Goal: Check status: Check status

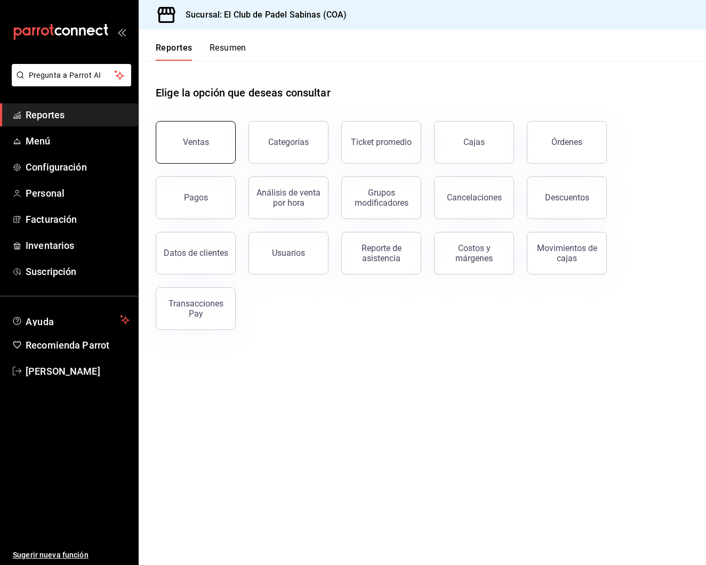
click at [196, 140] on div "Ventas" at bounding box center [196, 142] width 26 height 10
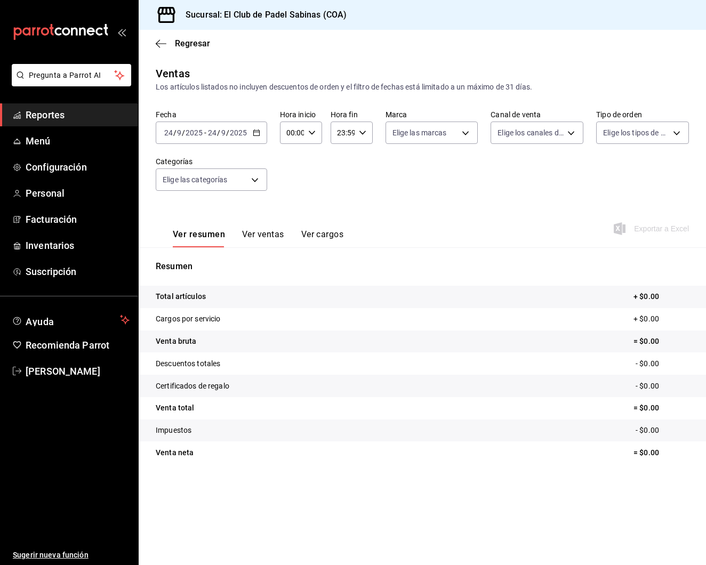
click at [259, 131] on \(Stroke\) "button" at bounding box center [256, 133] width 6 height 6
click at [211, 192] on span "Ayer" at bounding box center [206, 188] width 83 height 11
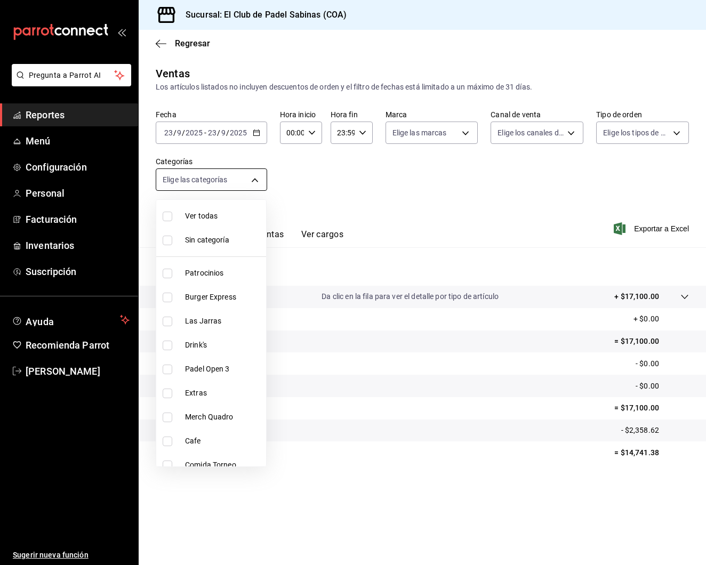
click at [249, 180] on body "Pregunta a Parrot AI Reportes Menú Configuración Personal Facturación Inventari…" at bounding box center [353, 282] width 706 height 565
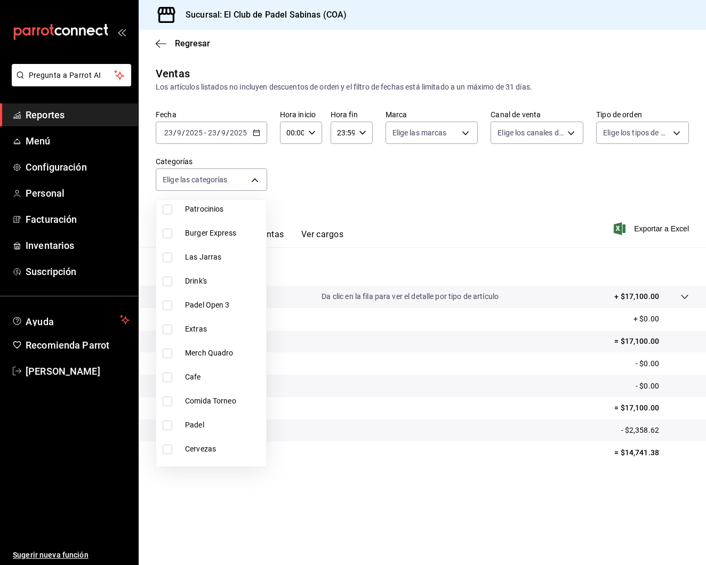
scroll to position [73, 0]
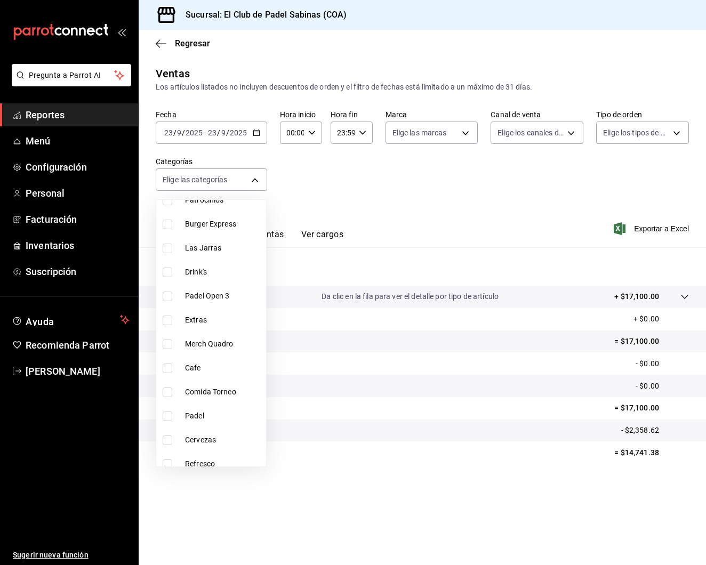
click at [212, 413] on span "Padel" at bounding box center [223, 416] width 77 height 11
type input "efc3b7c4-eb51-42a8-866d-d080aa263954"
checkbox input "true"
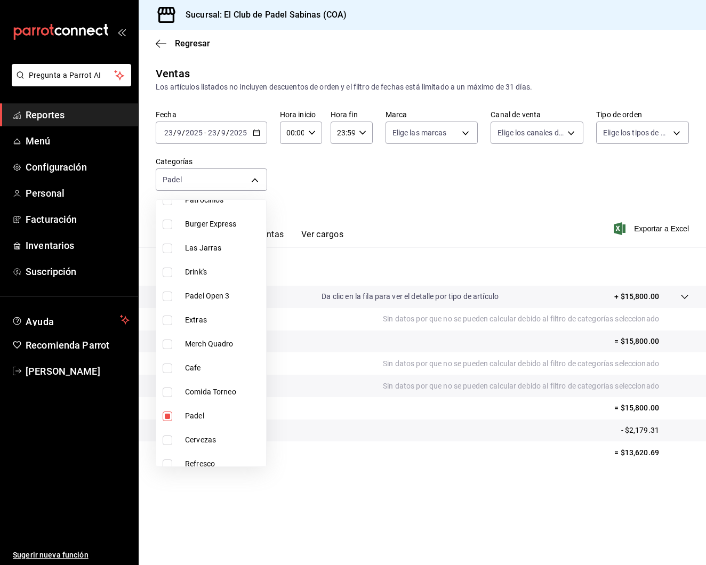
click at [322, 158] on div at bounding box center [353, 282] width 706 height 565
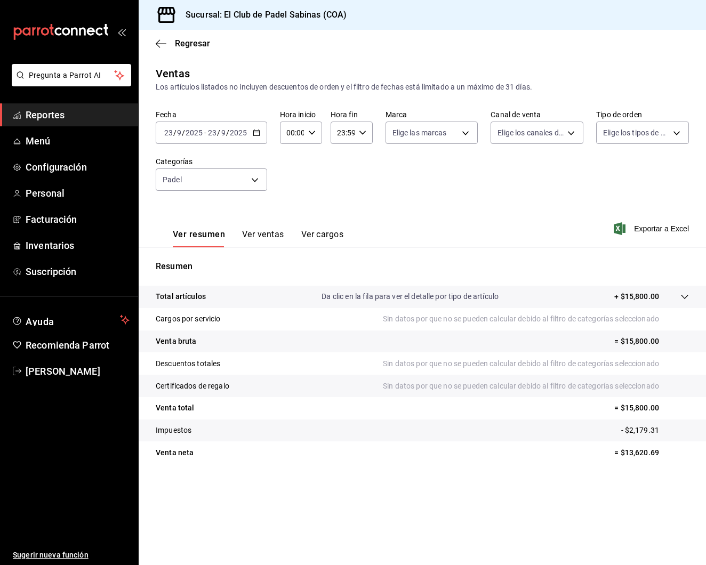
click at [314, 132] on \(Stroke\) "button" at bounding box center [312, 133] width 6 height 4
click at [291, 205] on span "16" at bounding box center [290, 200] width 4 height 9
type input "16:00"
click at [370, 181] on div at bounding box center [353, 282] width 706 height 565
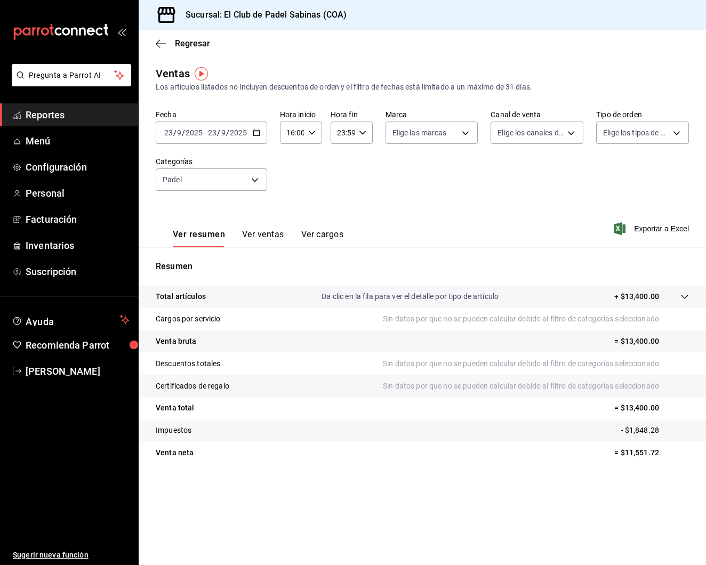
click at [260, 231] on button "Ver ventas" at bounding box center [263, 238] width 42 height 18
